Goal: Task Accomplishment & Management: Manage account settings

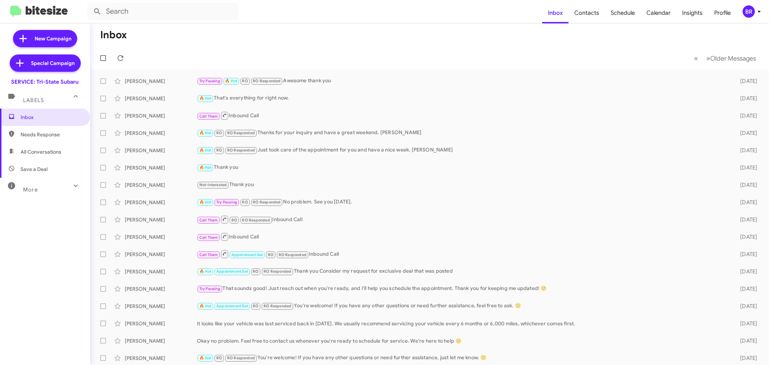
drag, startPoint x: 744, startPoint y: 15, endPoint x: 750, endPoint y: 14, distance: 7.0
click at [750, 14] on div "BR" at bounding box center [748, 11] width 12 height 12
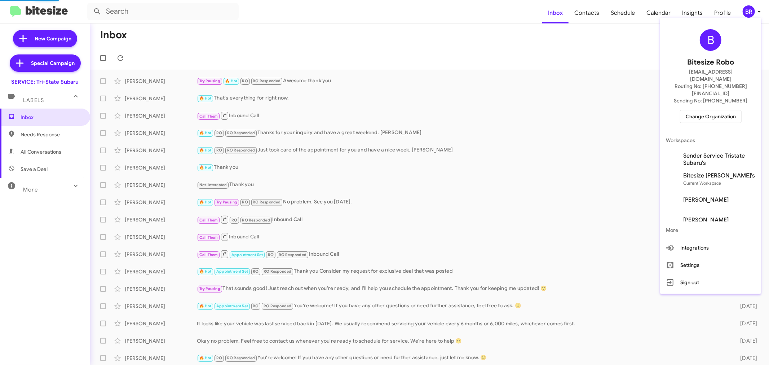
click at [750, 14] on div at bounding box center [384, 182] width 769 height 365
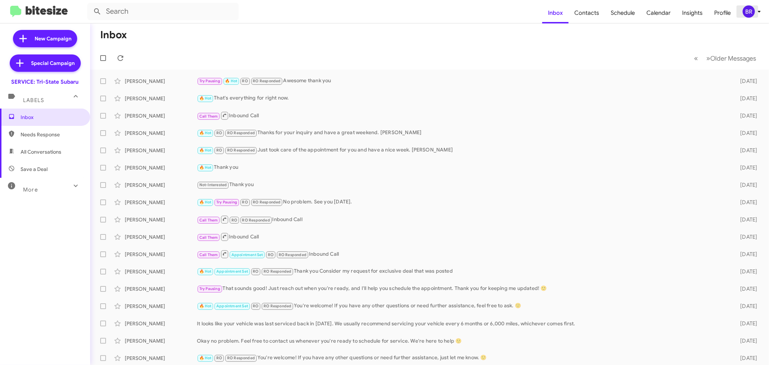
click at [747, 13] on div "BR" at bounding box center [748, 11] width 12 height 12
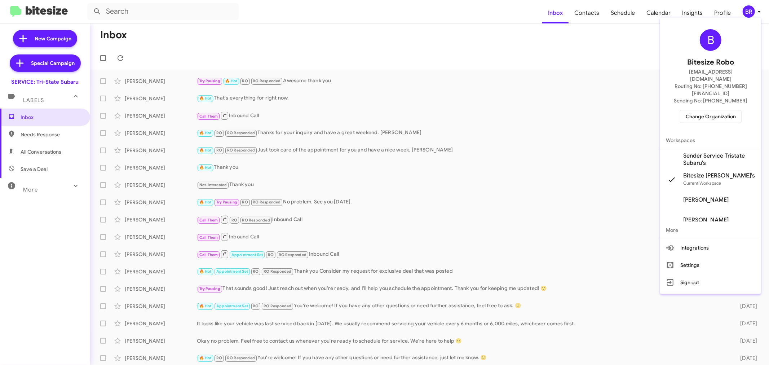
click at [697, 110] on span "Change Organization" at bounding box center [711, 116] width 50 height 12
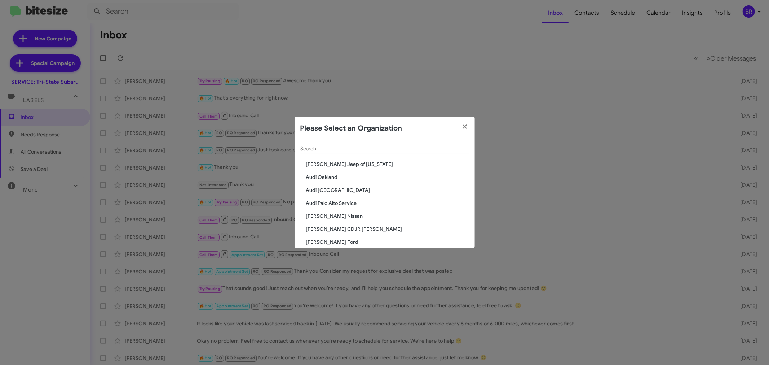
click at [392, 153] on div "Search" at bounding box center [384, 147] width 169 height 14
click at [403, 148] on input "Search" at bounding box center [384, 149] width 169 height 6
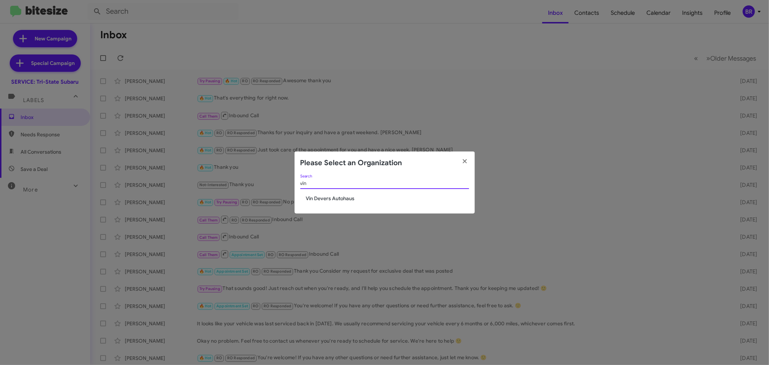
type input "vin"
click at [344, 197] on span "Vin Devers Autohaus" at bounding box center [387, 198] width 163 height 7
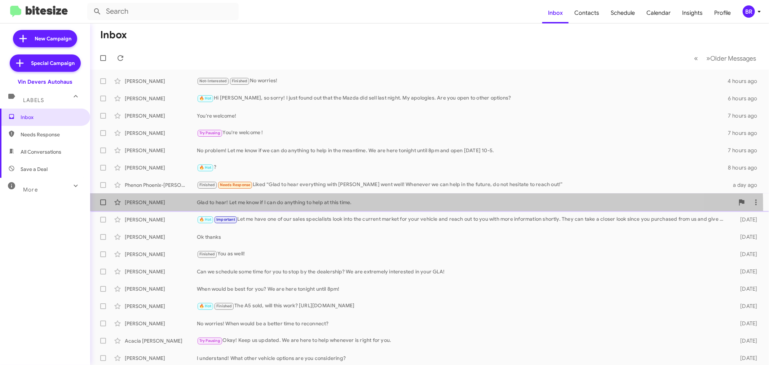
click at [321, 208] on div "[PERSON_NAME] Glad to hear! Let me know if I can do anything to help at this ti…" at bounding box center [429, 202] width 667 height 14
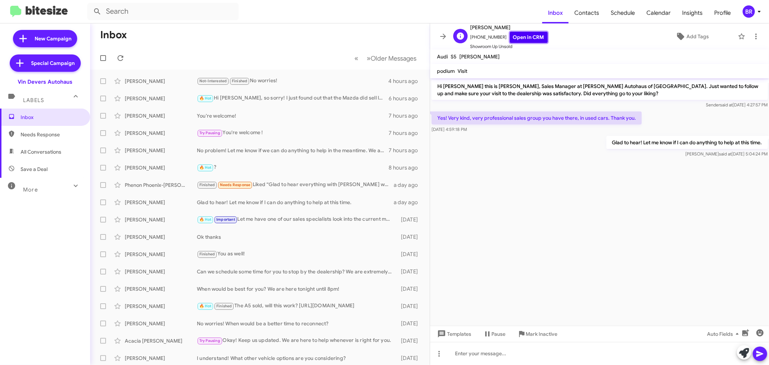
click at [523, 39] on link "Open in CRM" at bounding box center [529, 37] width 38 height 11
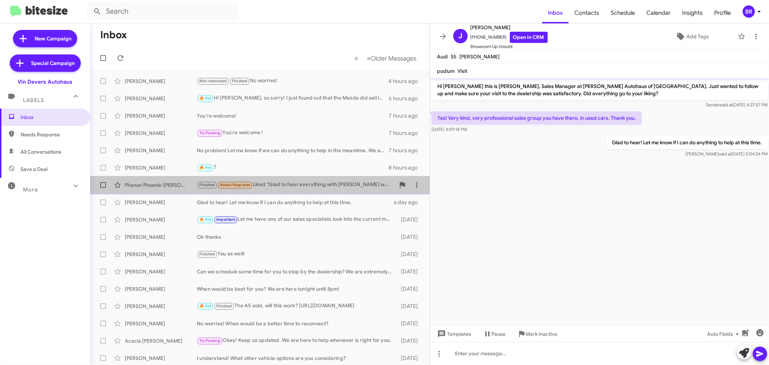
click at [314, 183] on div "Finished Needs Response Liked “Glad to hear everything with John went well! Whe…" at bounding box center [296, 185] width 198 height 8
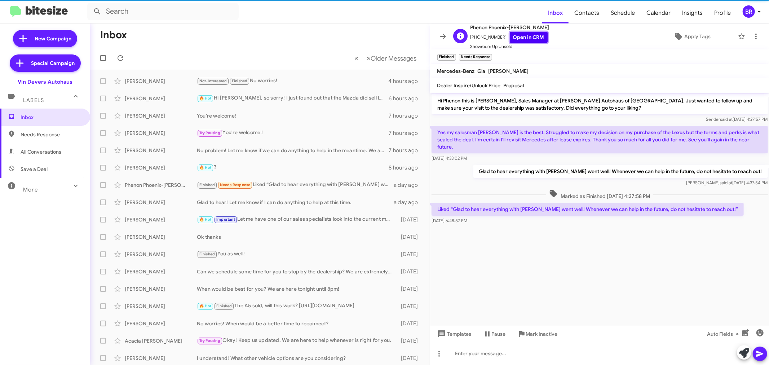
click at [520, 34] on link "Open in CRM" at bounding box center [529, 37] width 38 height 11
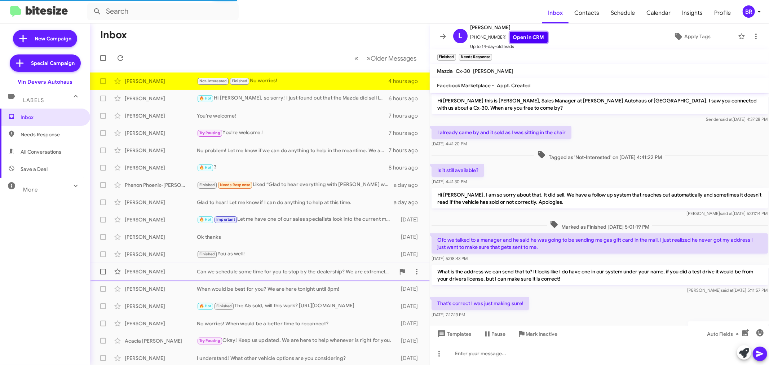
scroll to position [37, 0]
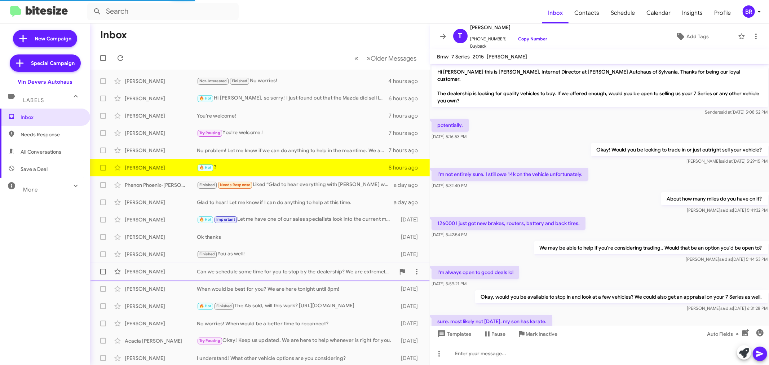
scroll to position [154, 0]
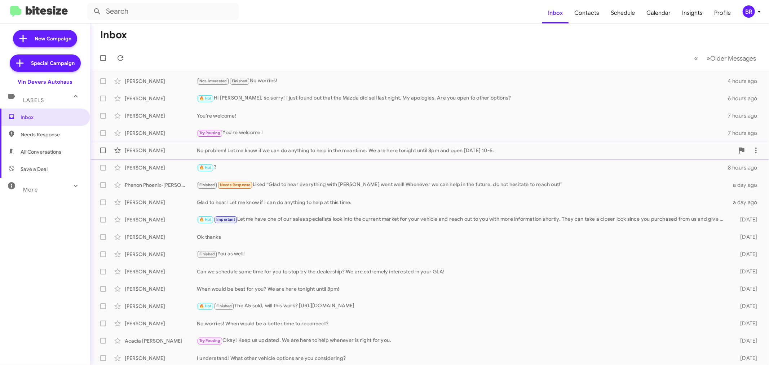
click at [385, 151] on div "No problem! Let me know if we can do anything to help in the meantime. We are h…" at bounding box center [465, 150] width 537 height 7
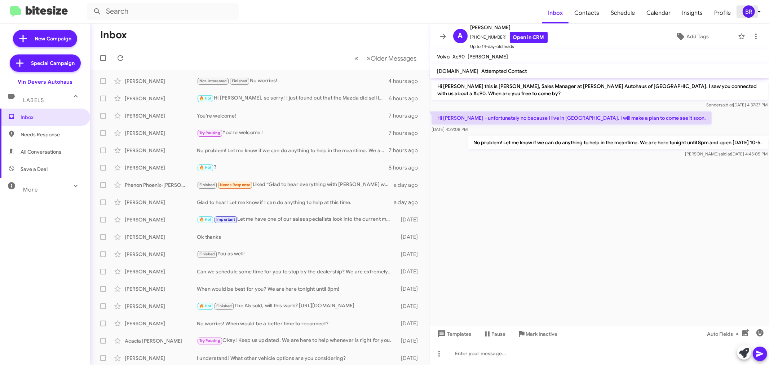
click at [750, 14] on div "BR" at bounding box center [748, 11] width 12 height 12
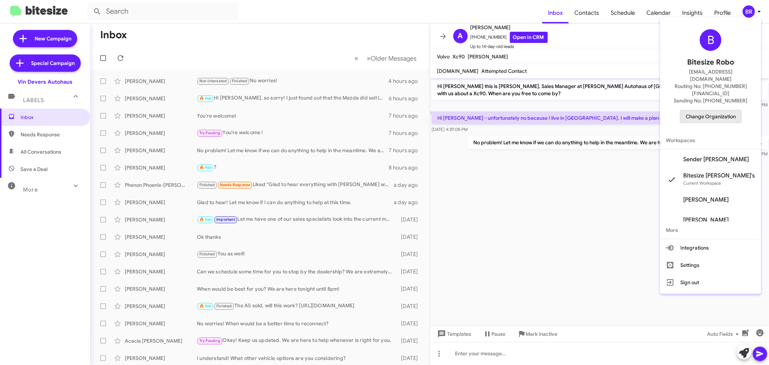
click at [704, 110] on span "Change Organization" at bounding box center [711, 116] width 50 height 12
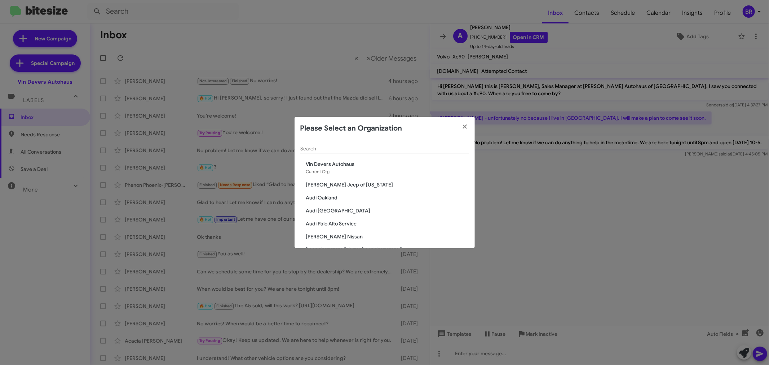
click at [363, 150] on input "Search" at bounding box center [384, 149] width 169 height 6
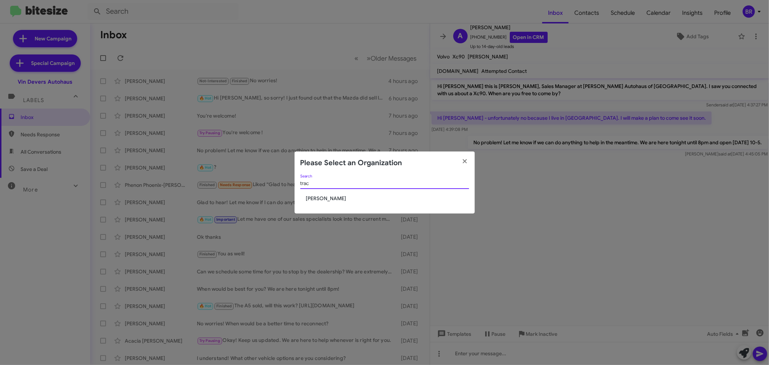
type input "trac"
click at [320, 198] on span "[PERSON_NAME]" at bounding box center [387, 198] width 163 height 7
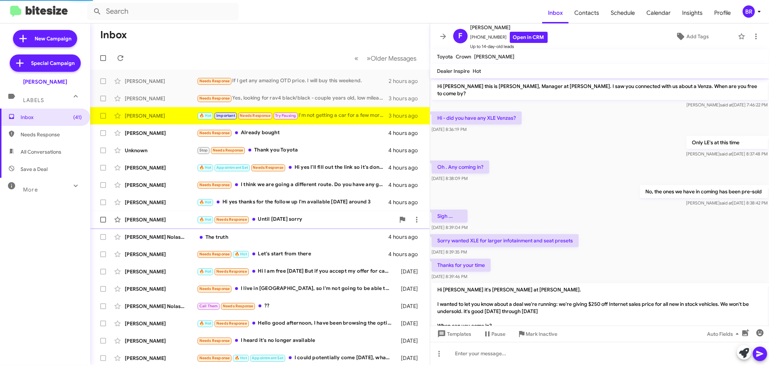
scroll to position [152, 0]
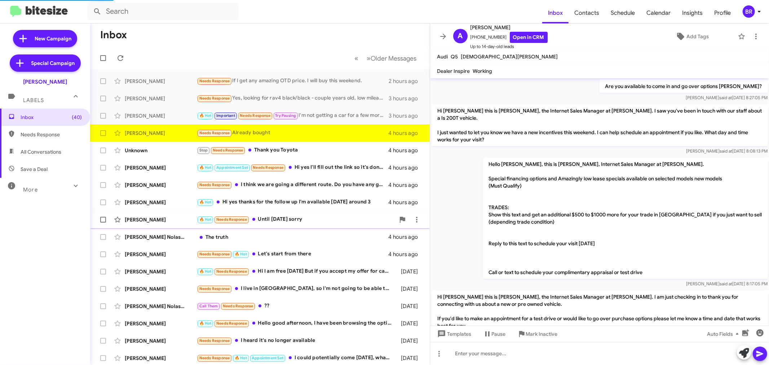
scroll to position [538, 0]
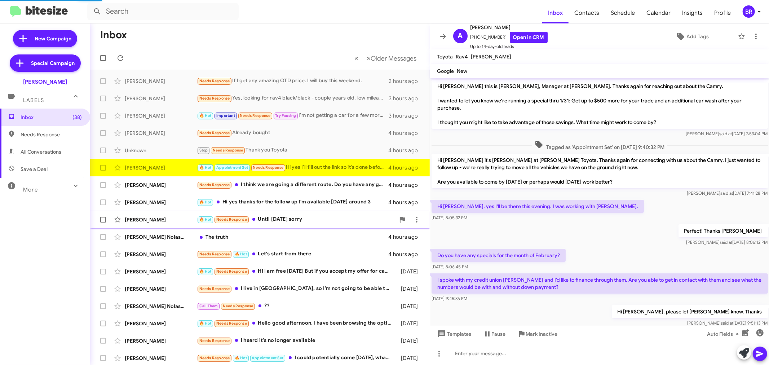
scroll to position [118, 0]
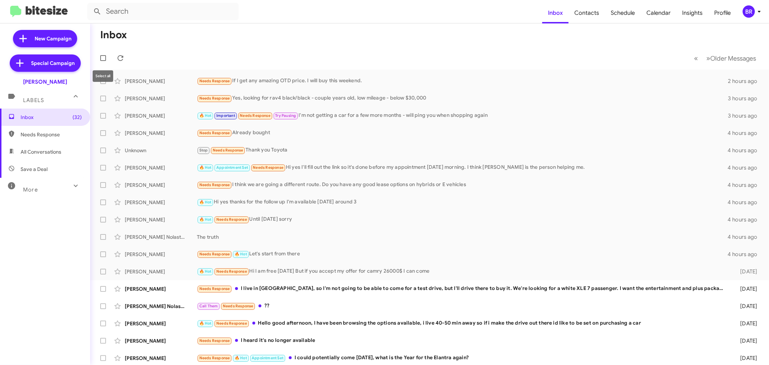
click at [103, 58] on span at bounding box center [103, 58] width 6 height 6
click at [103, 61] on input "checkbox" at bounding box center [103, 61] width 0 height 0
checkbox input "true"
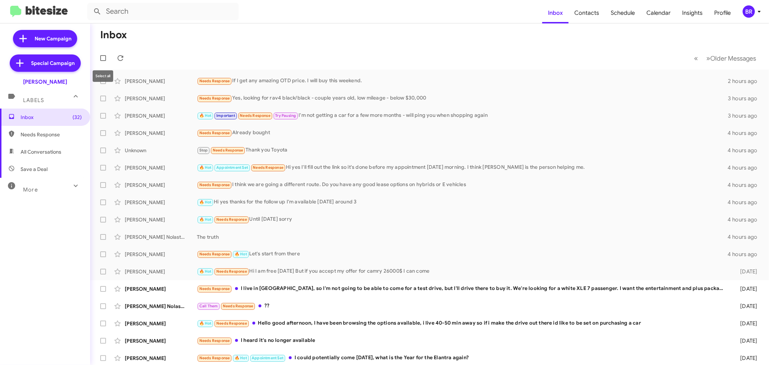
checkbox input "true"
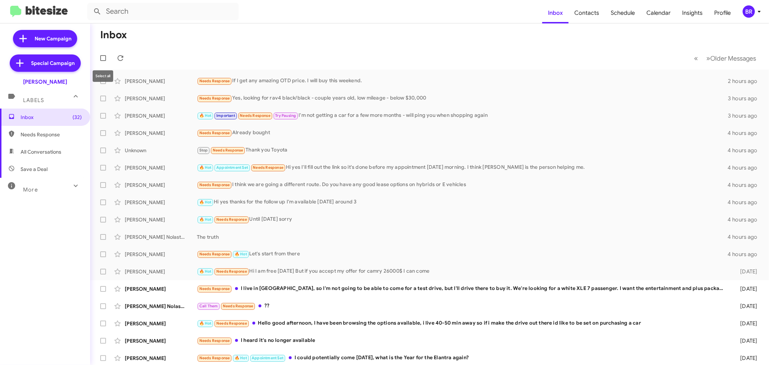
checkbox input "true"
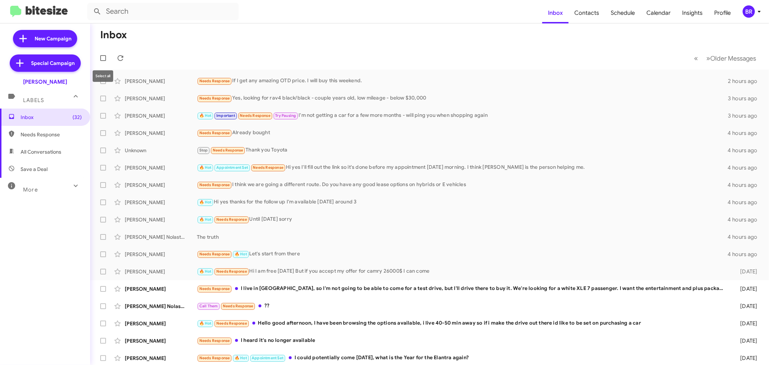
checkbox input "true"
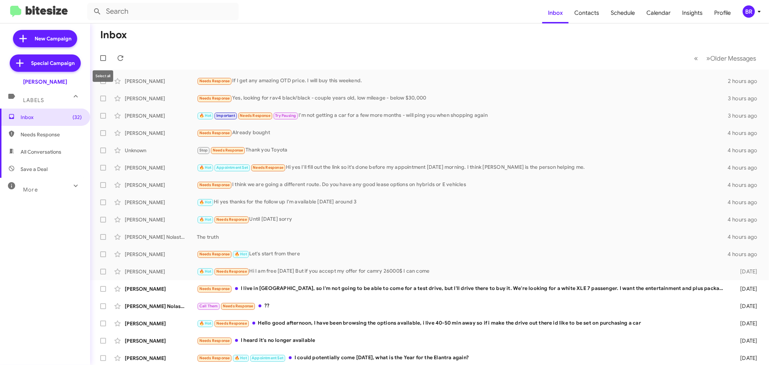
checkbox input "true"
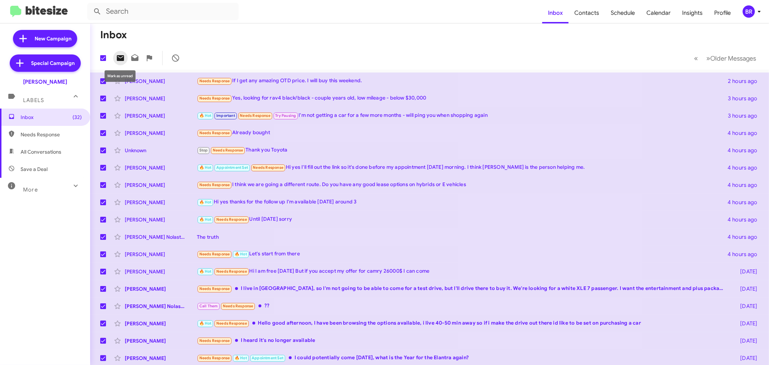
click at [124, 58] on icon at bounding box center [120, 58] width 7 height 6
